Goal: Information Seeking & Learning: Learn about a topic

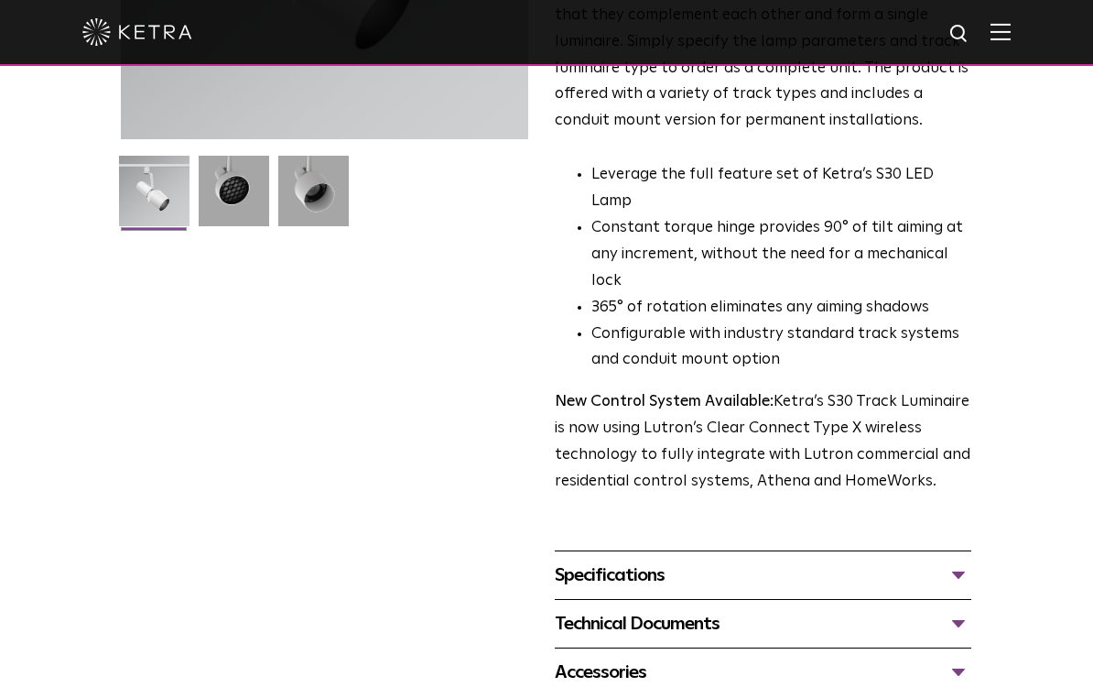
scroll to position [638, 0]
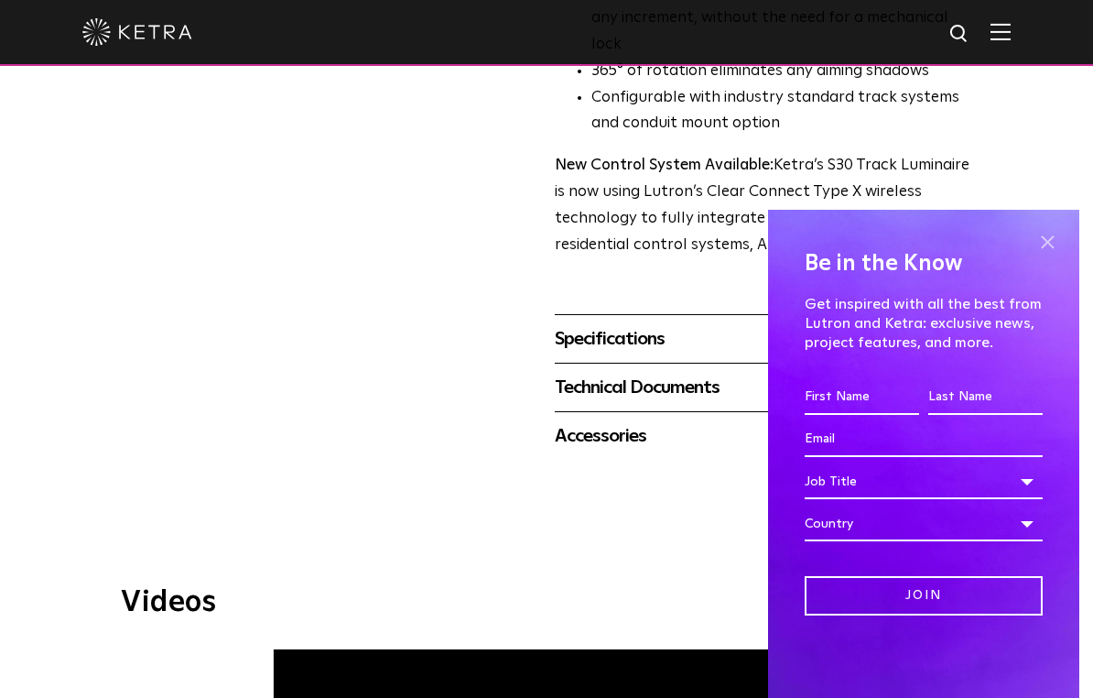
click at [1046, 239] on span at bounding box center [1047, 241] width 27 height 27
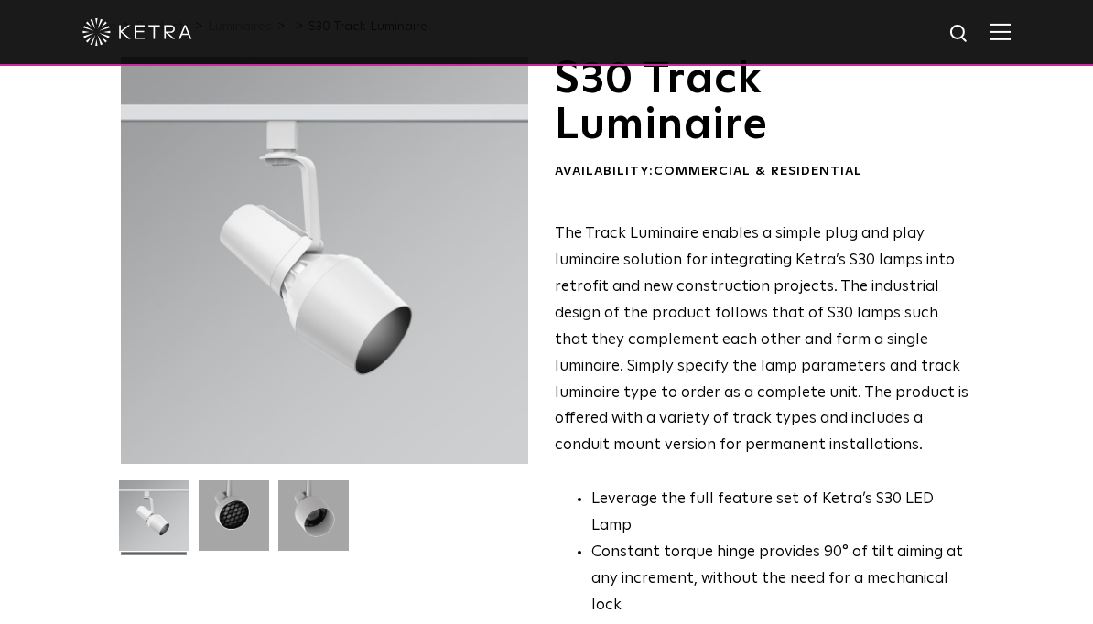
scroll to position [0, 0]
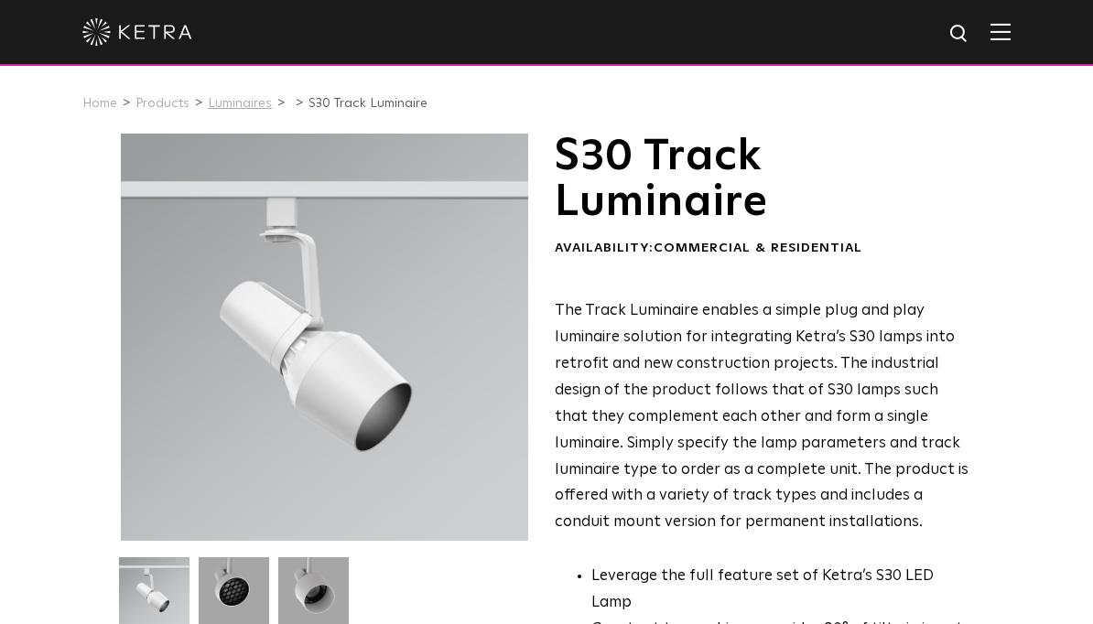
click at [239, 108] on link "Luminaires" at bounding box center [240, 103] width 64 height 13
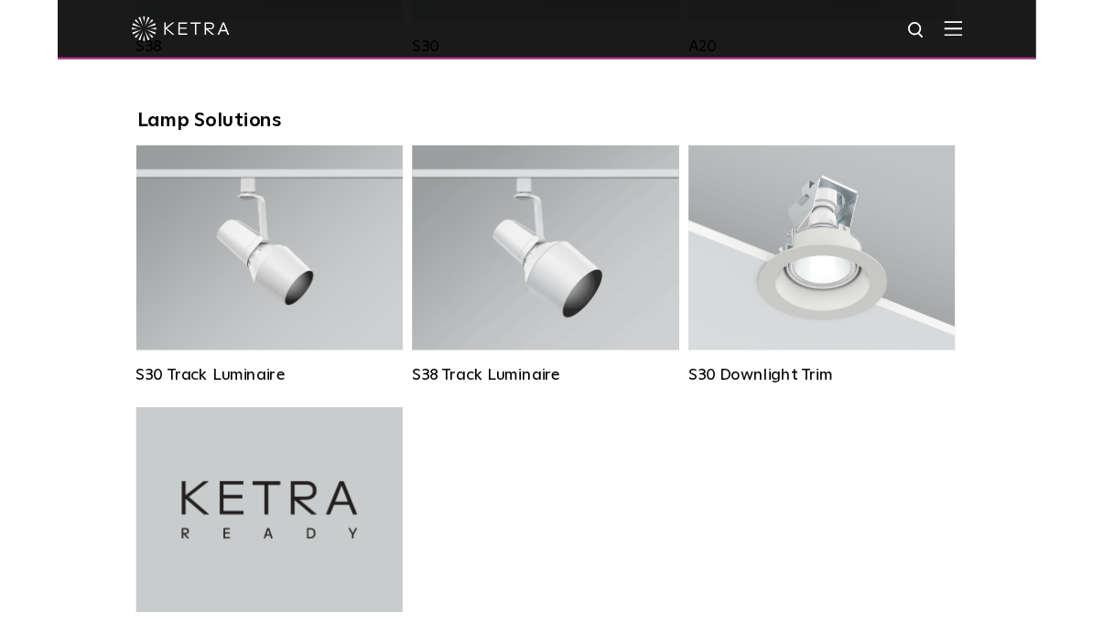
scroll to position [1709, 0]
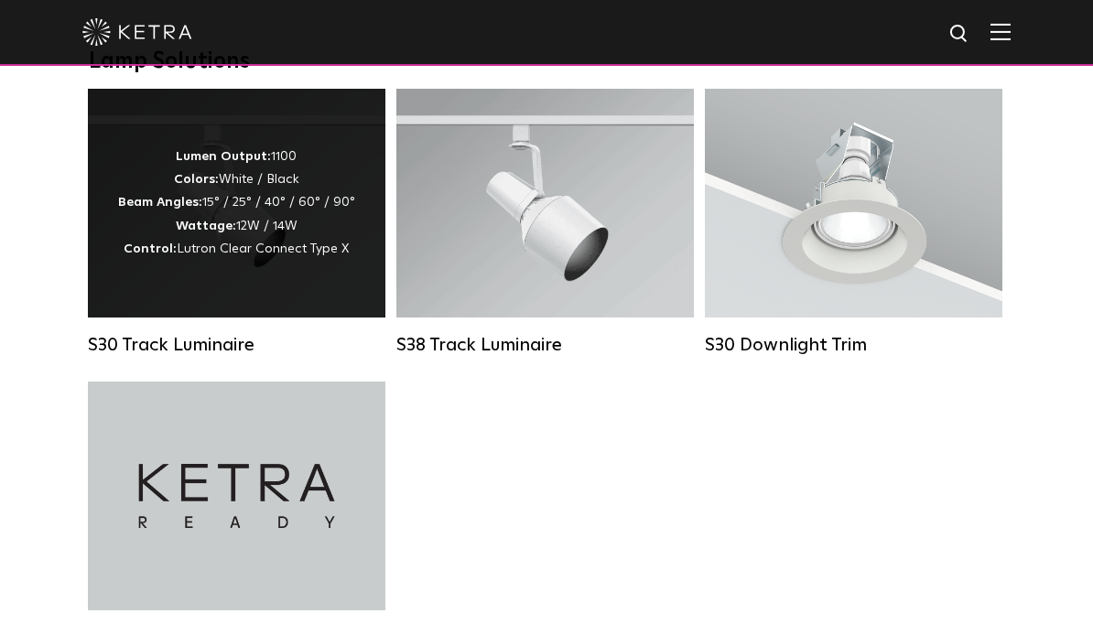
click at [252, 245] on div "Lumen Output: 1100 Colors: White / Black Beam Angles: 15° / 25° / 40° / 60° / 9…" at bounding box center [236, 203] width 237 height 115
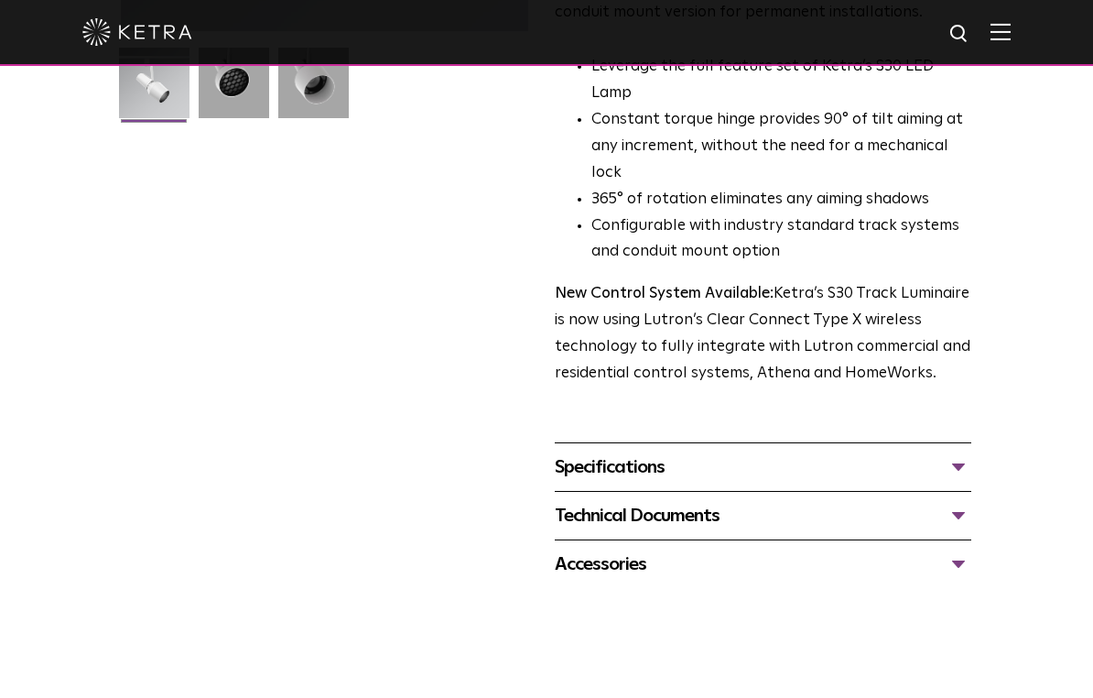
scroll to position [530, 0]
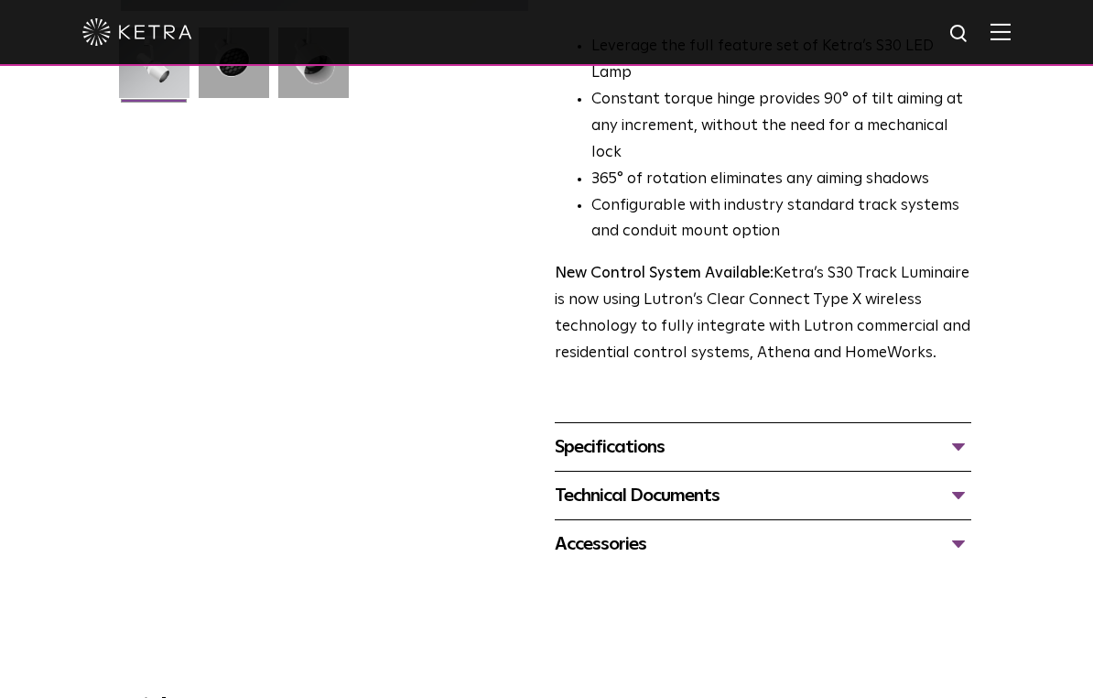
click at [957, 432] on div "Specifications" at bounding box center [763, 446] width 417 height 29
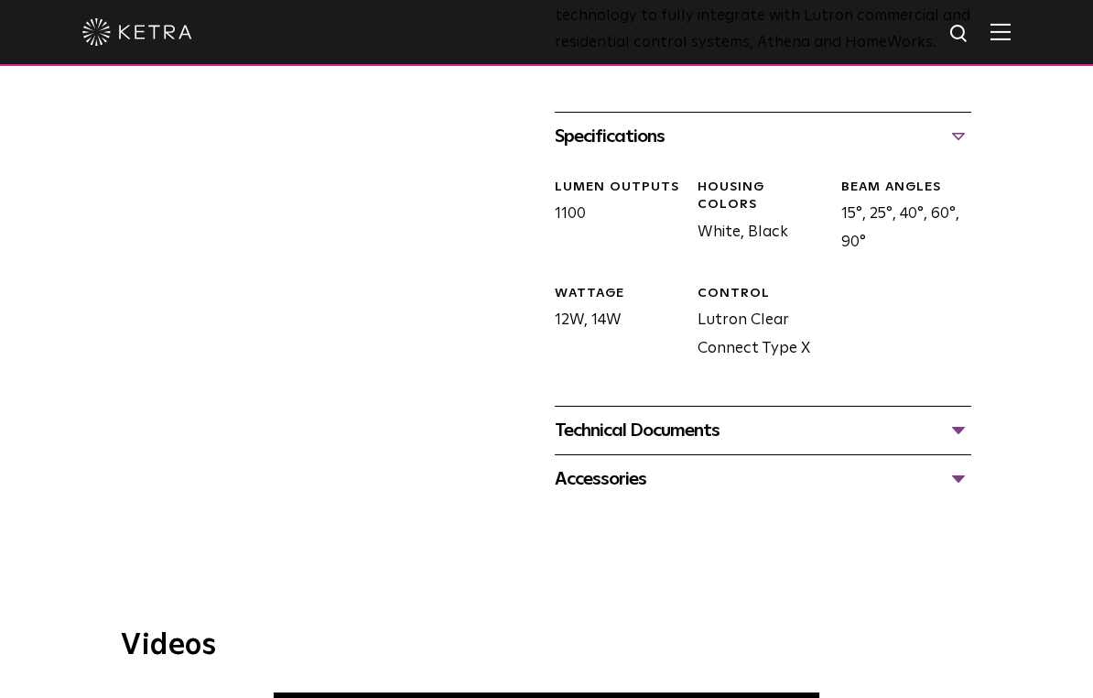
scroll to position [858, 0]
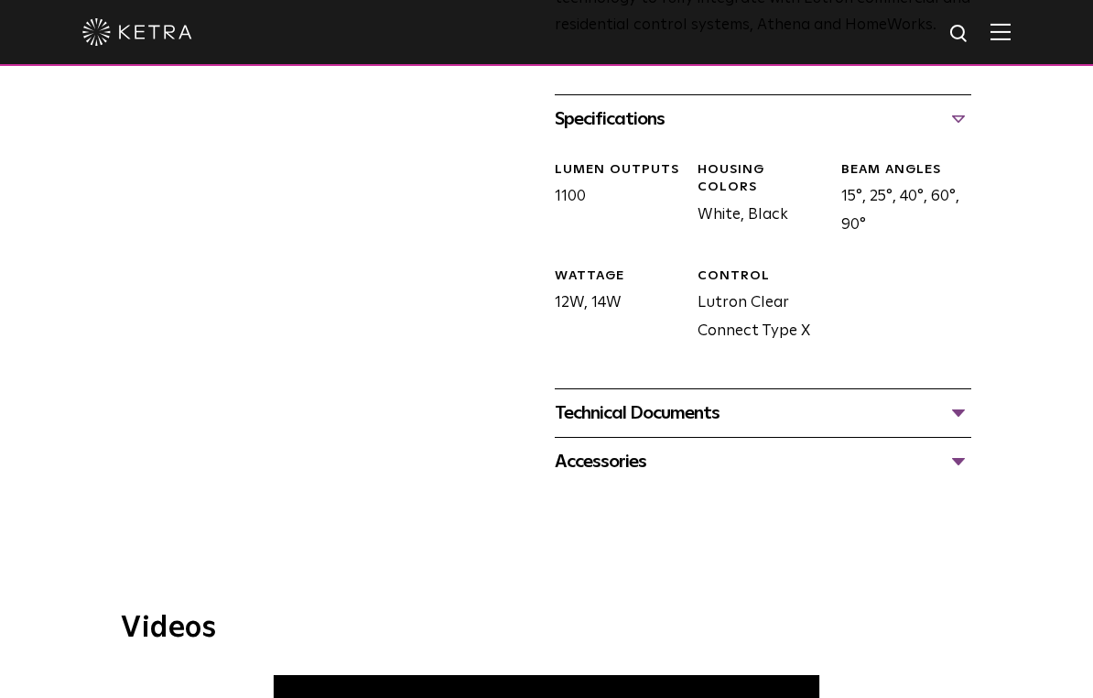
click at [957, 447] on div "Accessories" at bounding box center [763, 461] width 417 height 29
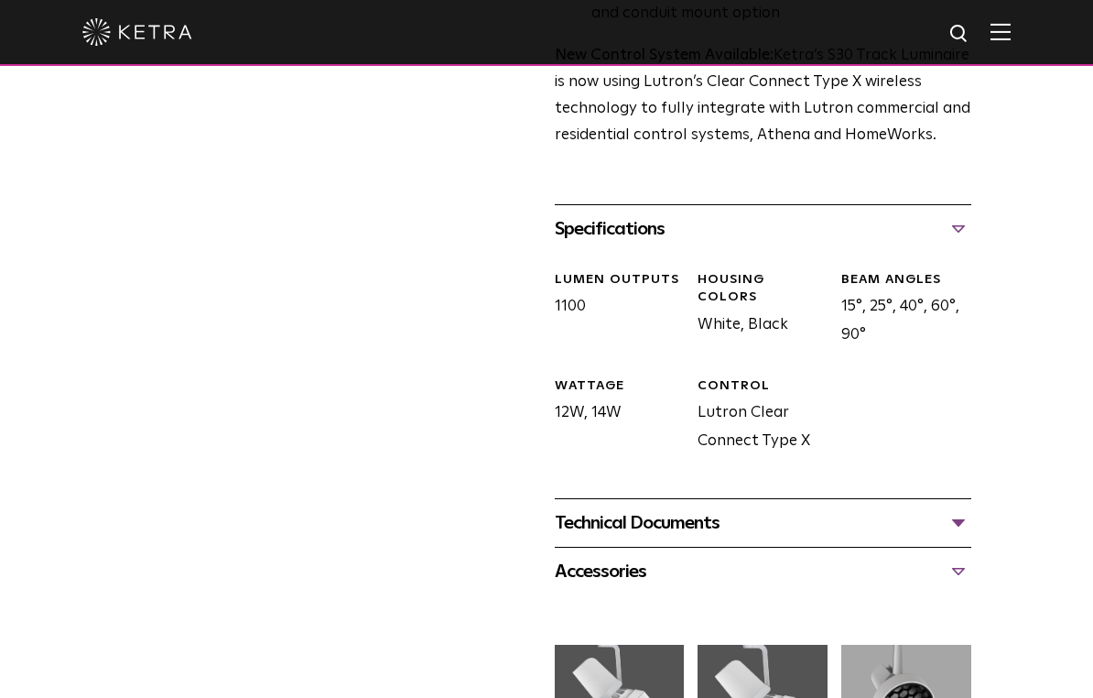
scroll to position [903, 0]
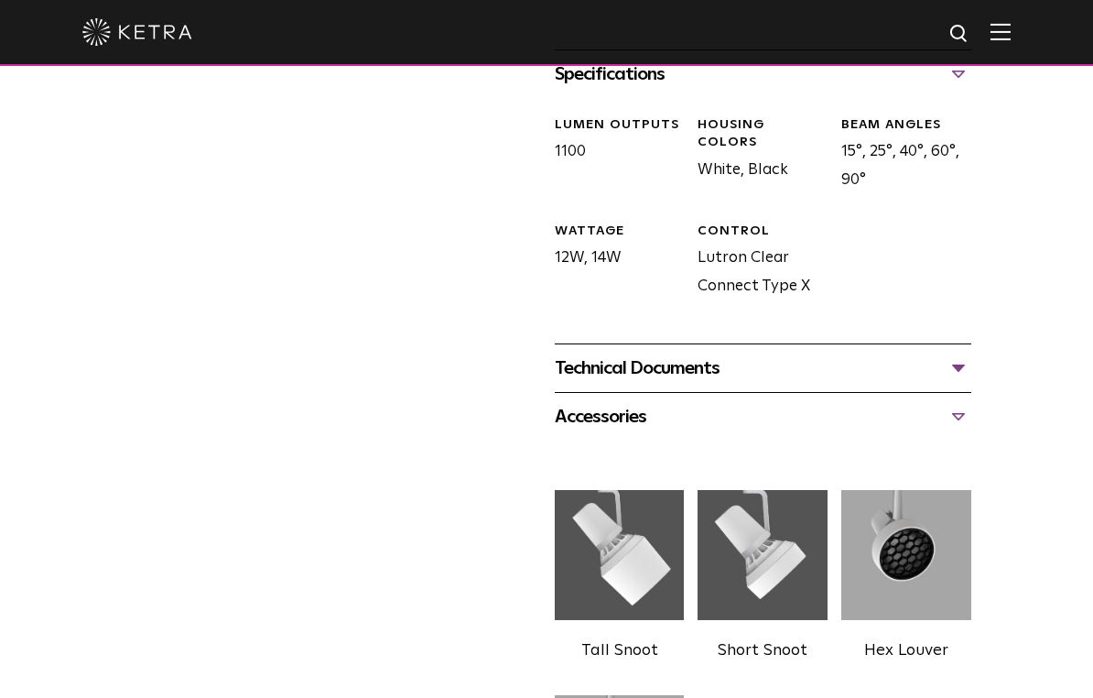
click at [954, 353] on div "Technical Documents" at bounding box center [763, 367] width 417 height 29
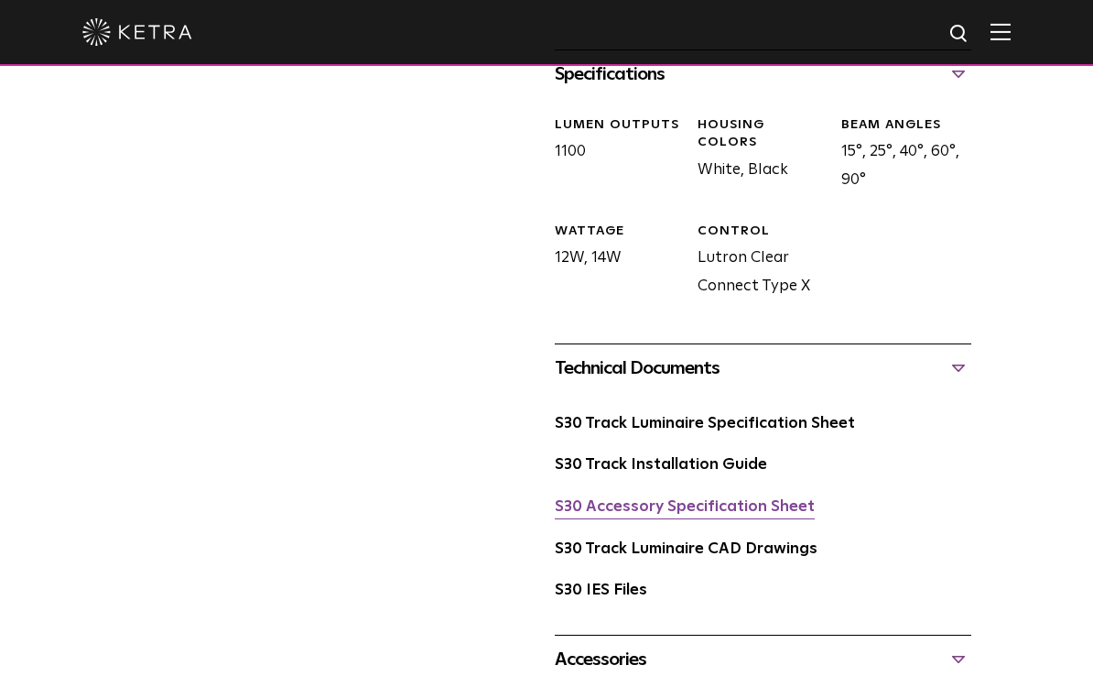
click at [721, 499] on link "S30 Accessory Specification Sheet" at bounding box center [685, 507] width 260 height 16
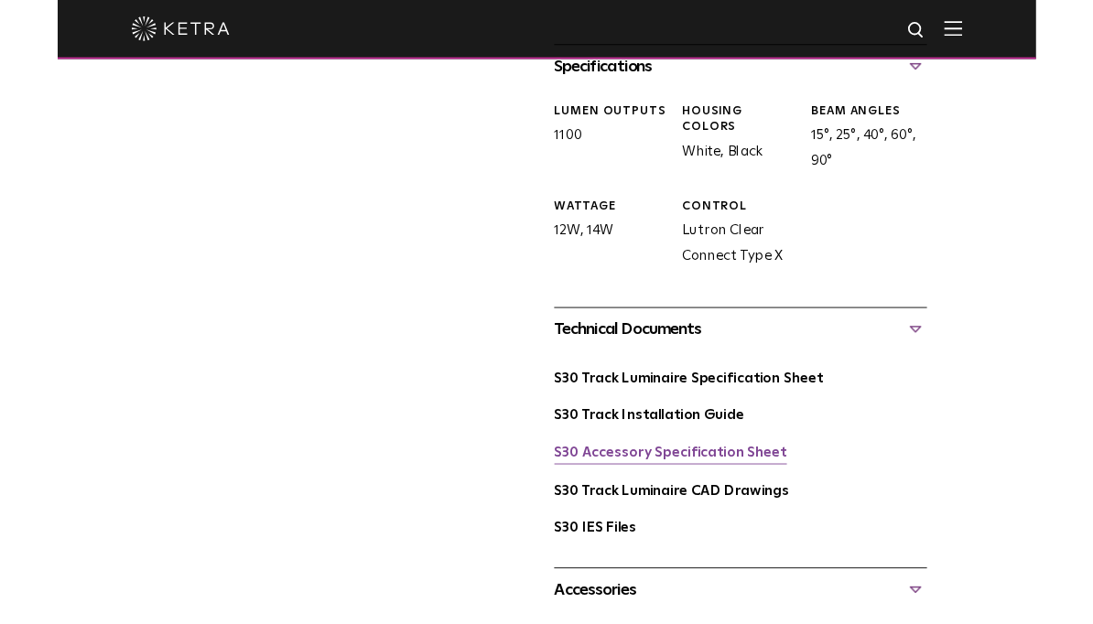
scroll to position [976, 0]
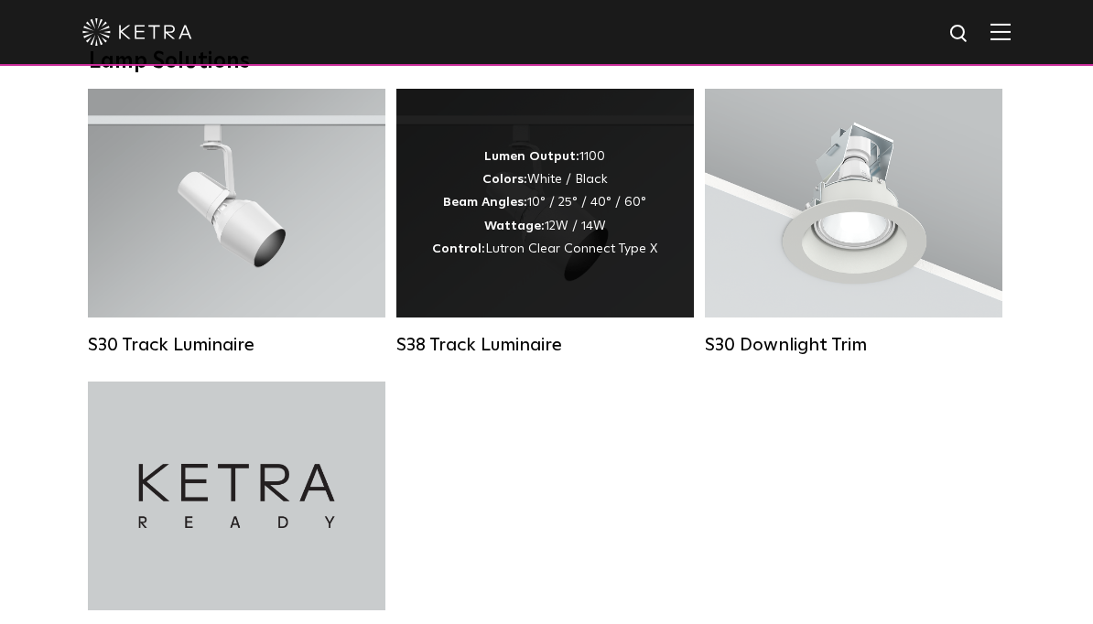
click at [524, 253] on span "Lutron Clear Connect Type X" at bounding box center [571, 249] width 172 height 13
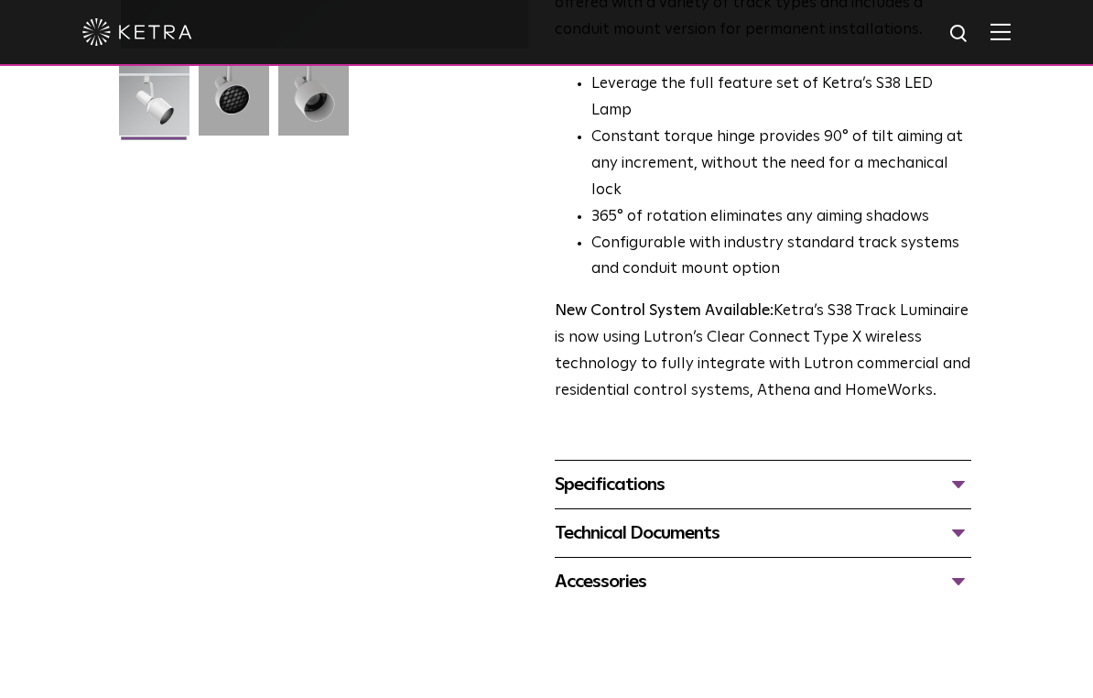
scroll to position [534, 0]
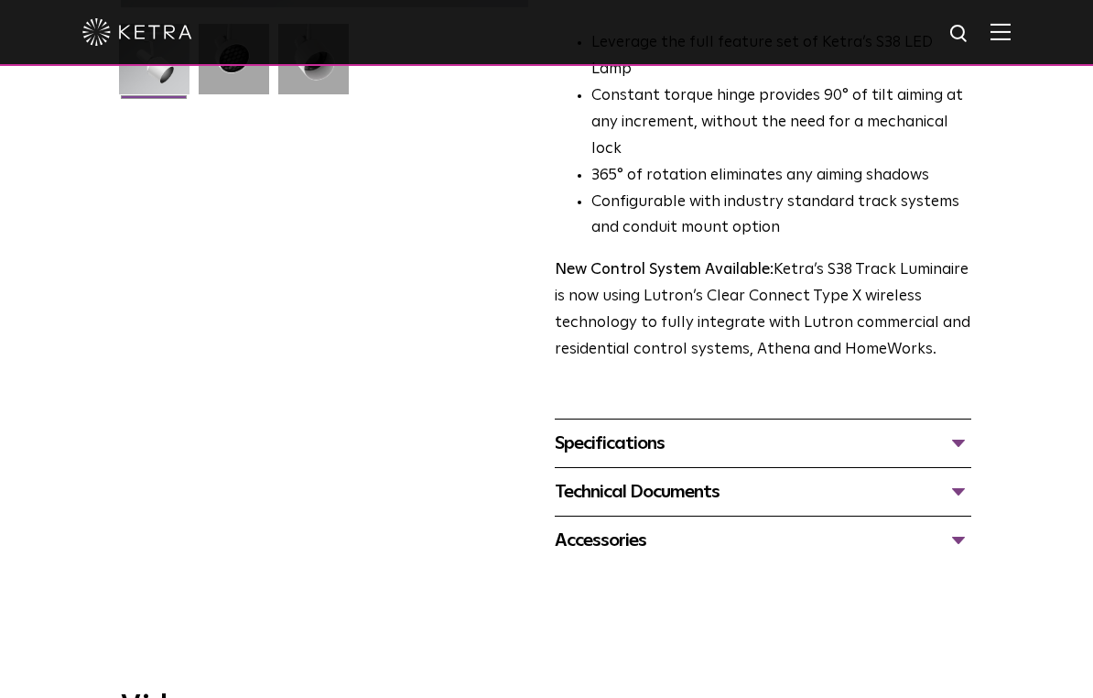
click at [690, 428] on div "Specifications" at bounding box center [763, 442] width 417 height 29
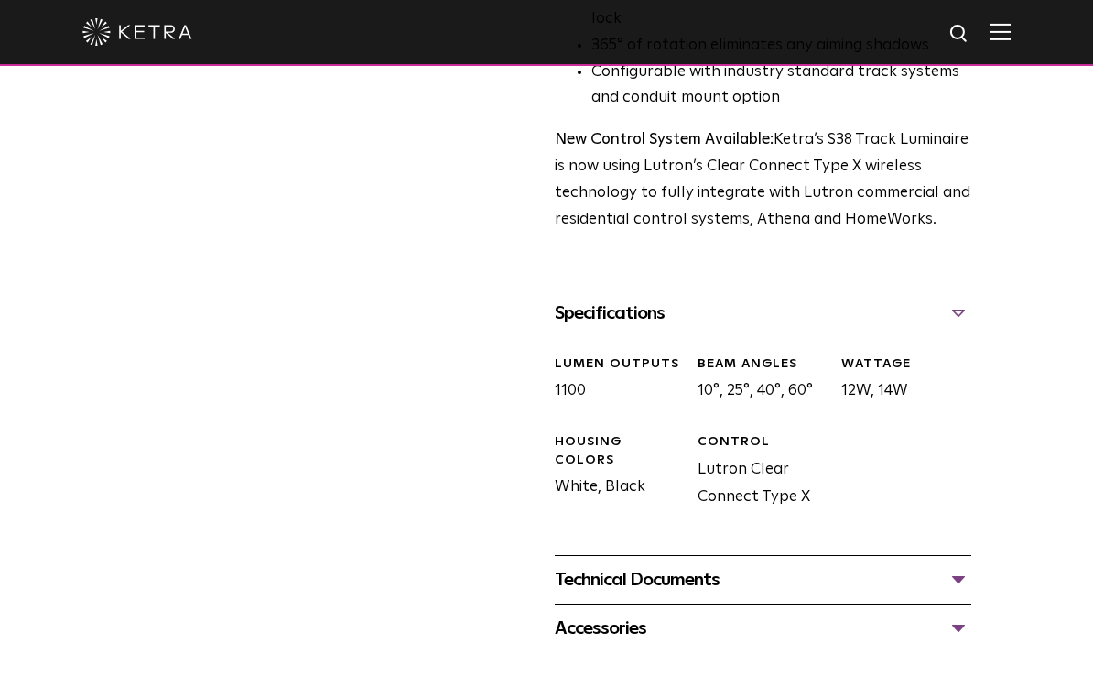
scroll to position [668, 0]
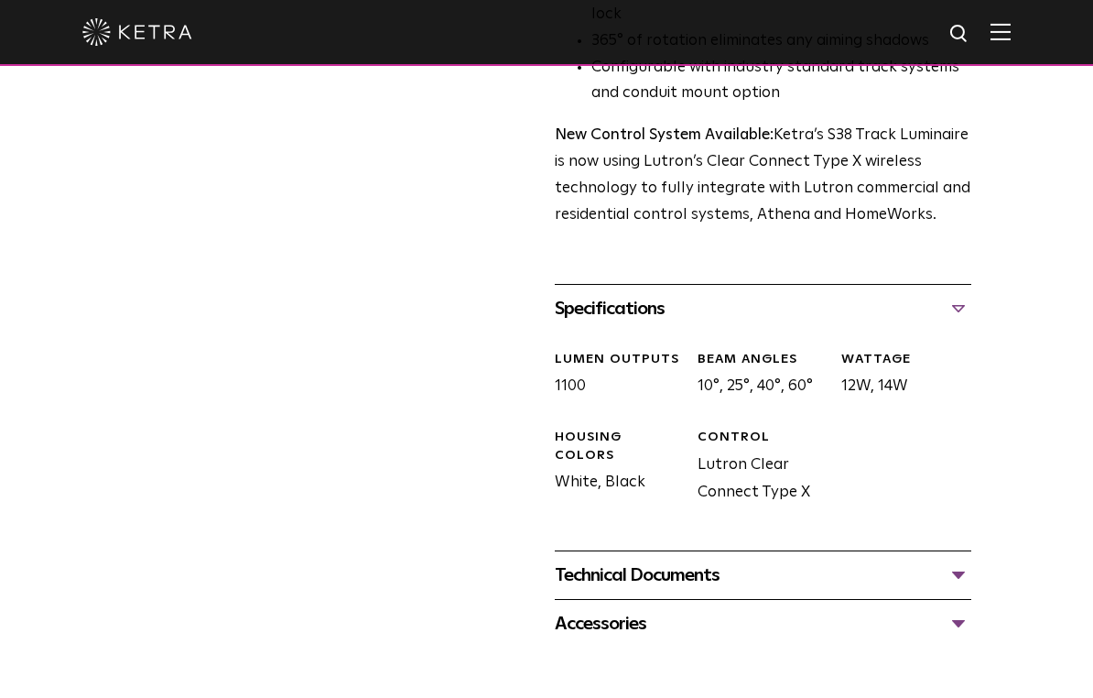
click at [676, 560] on div "Technical Documents" at bounding box center [763, 574] width 417 height 29
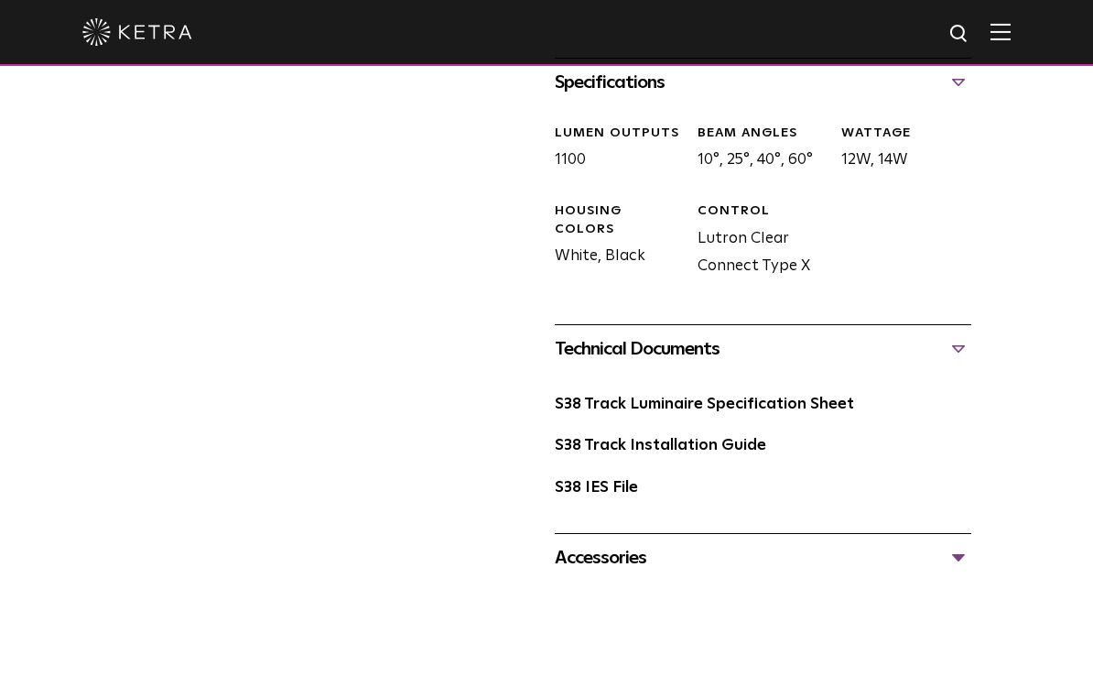
scroll to position [1028, 0]
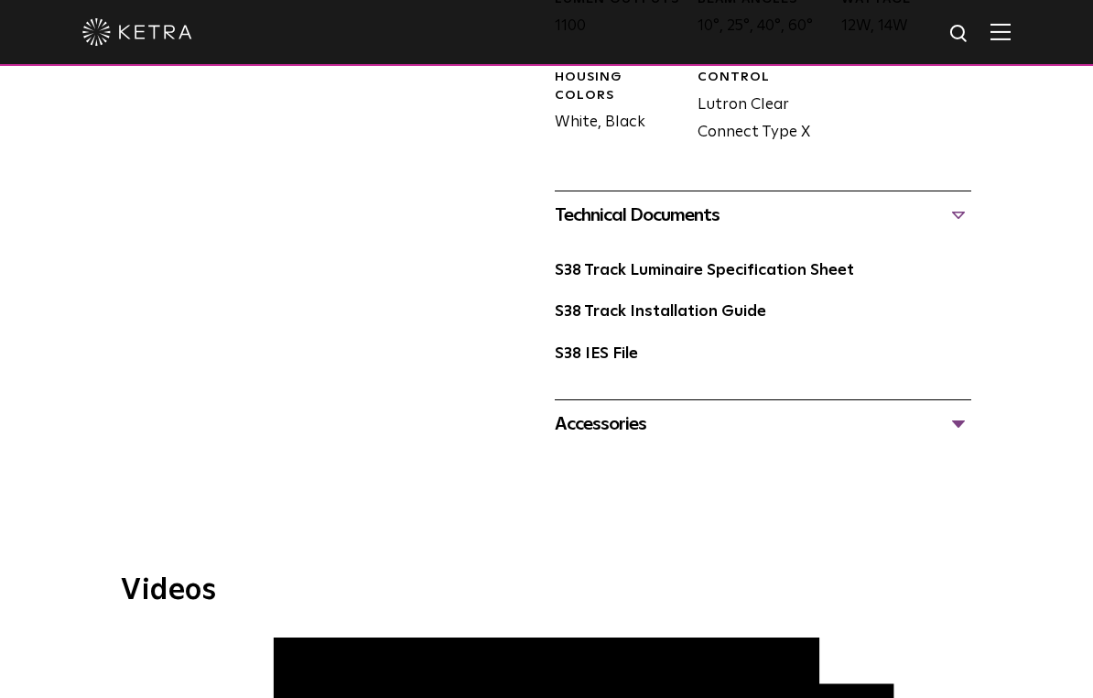
click at [690, 409] on div "Accessories" at bounding box center [763, 423] width 417 height 29
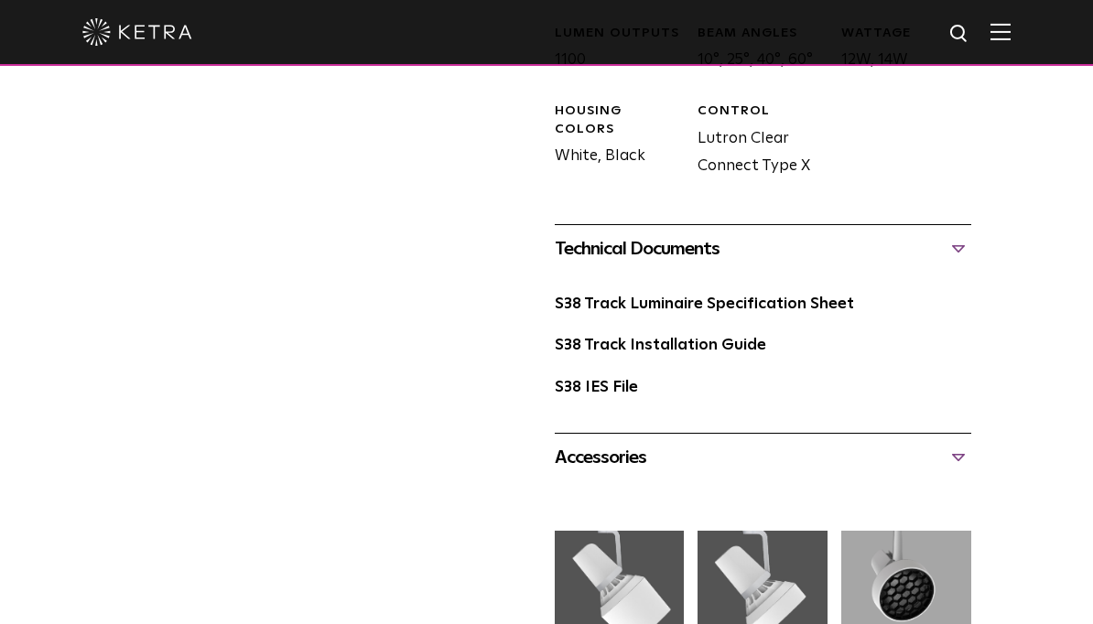
scroll to position [967, 0]
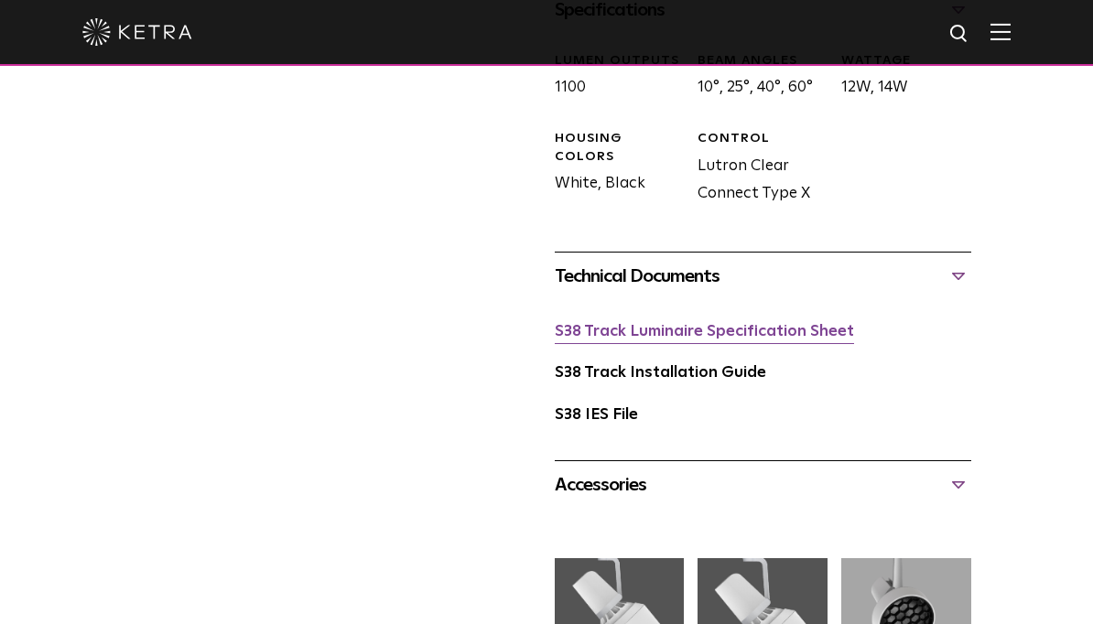
click at [694, 324] on link "S38 Track Luminaire Specification Sheet" at bounding box center [704, 332] width 299 height 16
